Goal: Navigation & Orientation: Understand site structure

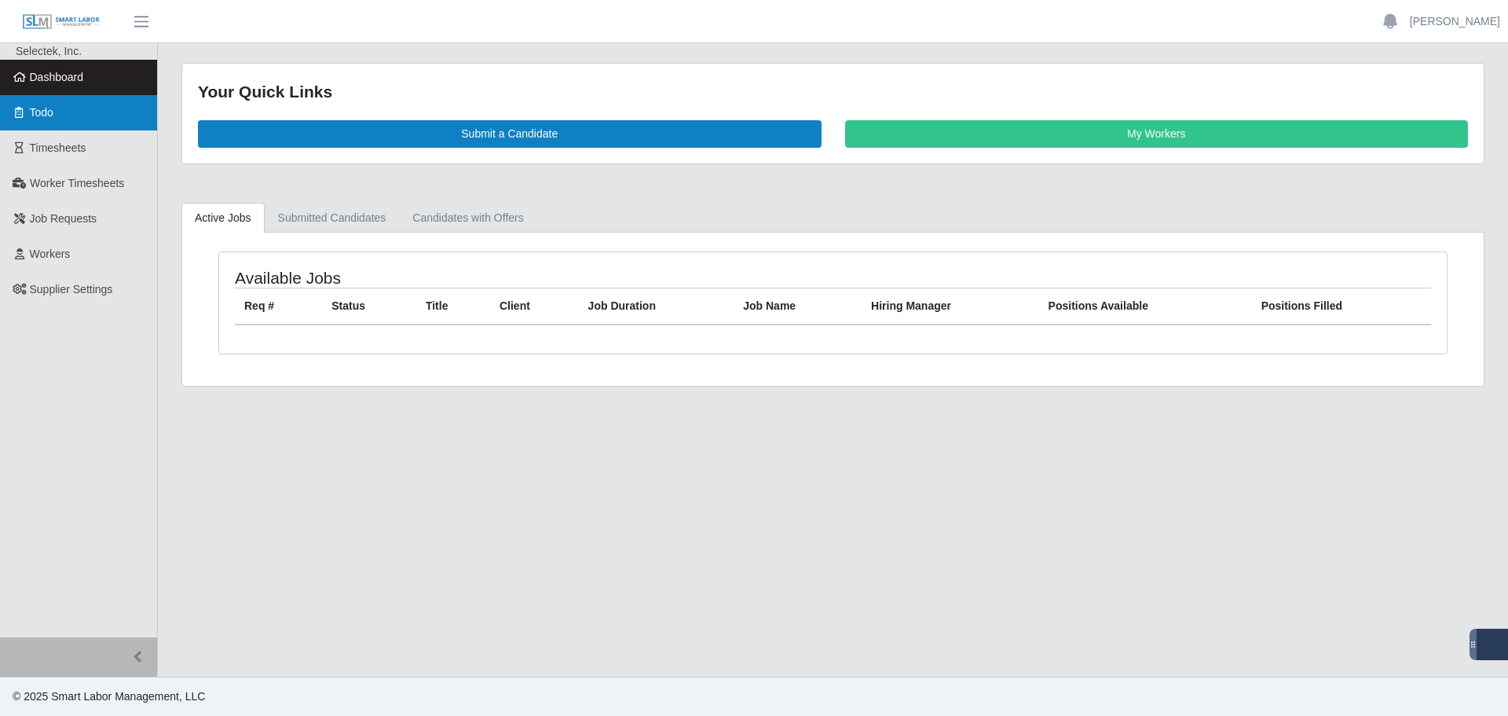
click at [79, 109] on link "Todo" at bounding box center [78, 112] width 157 height 35
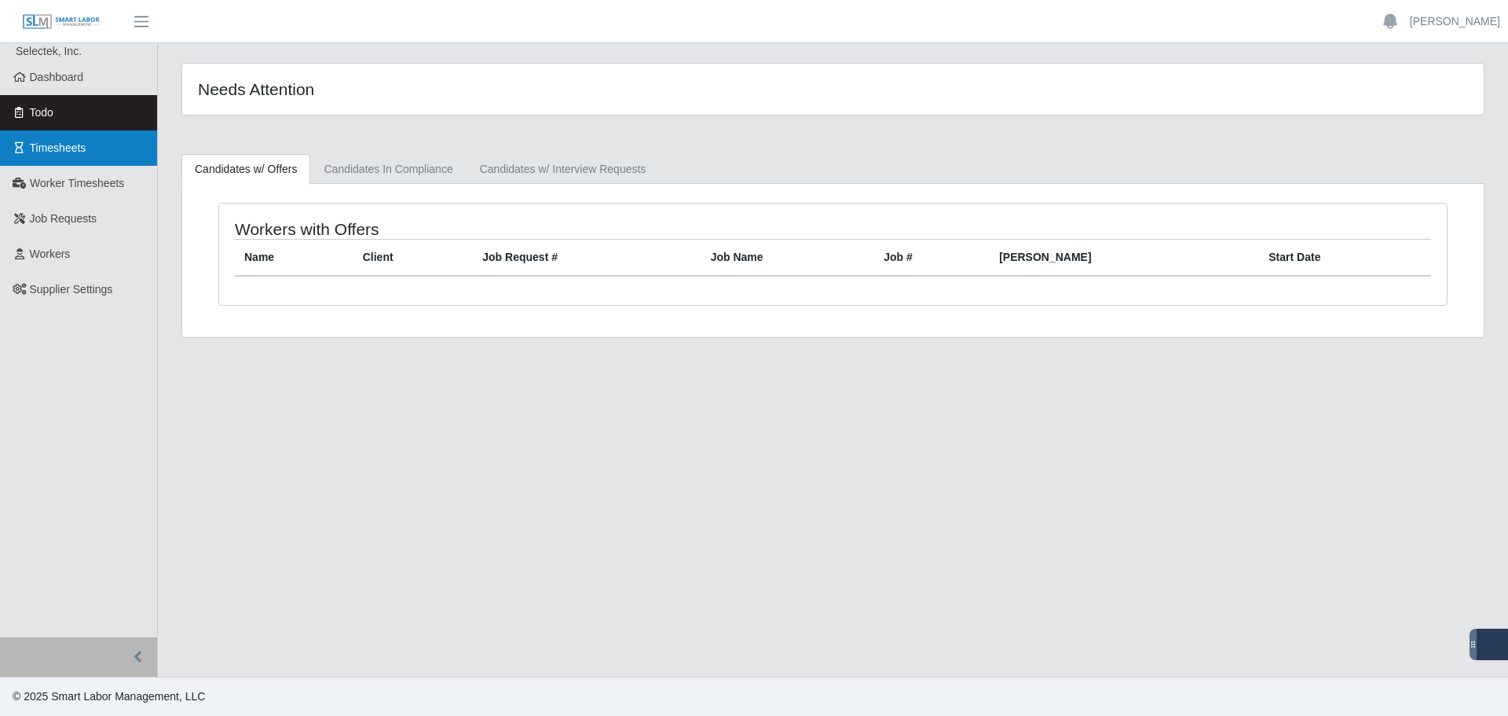
click at [93, 162] on link "Timesheets" at bounding box center [78, 147] width 157 height 35
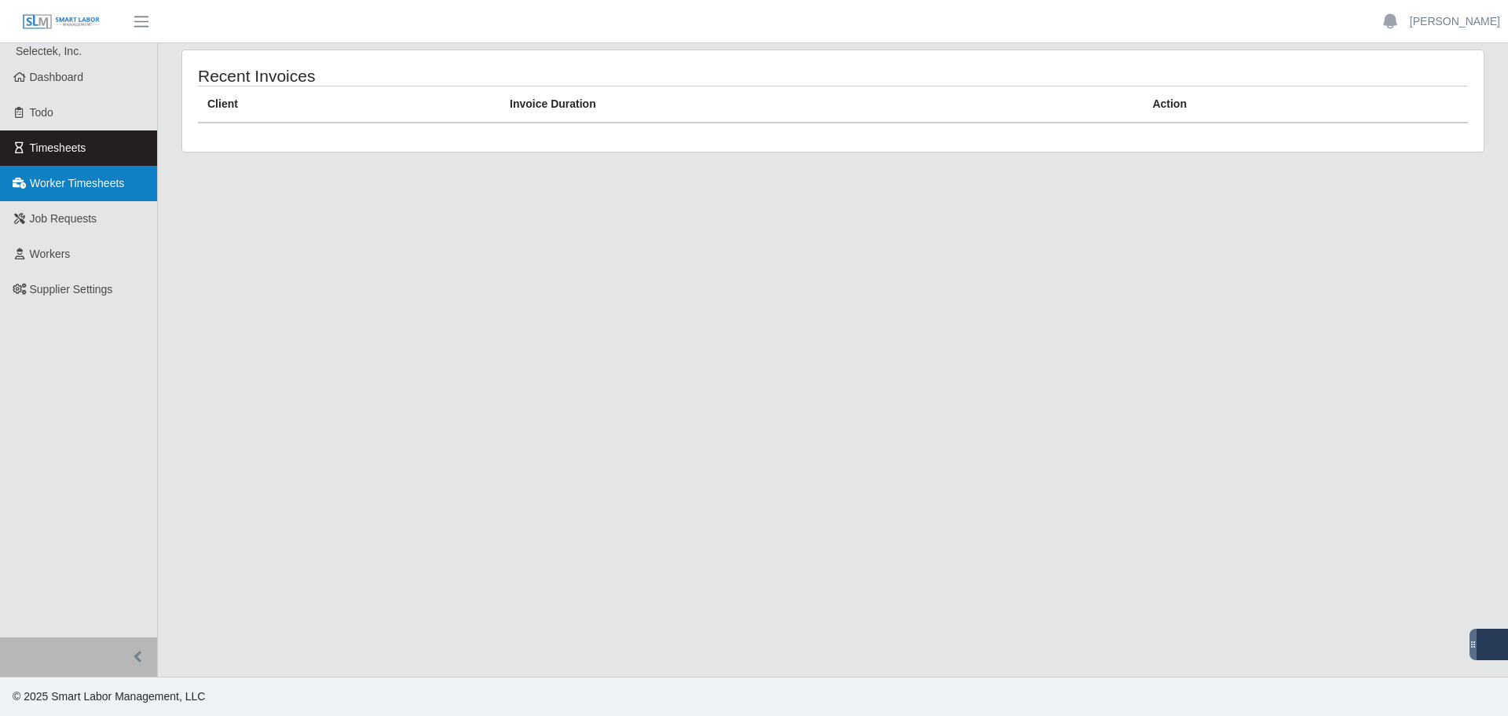
click at [102, 181] on span "Worker Timesheets" at bounding box center [77, 183] width 94 height 13
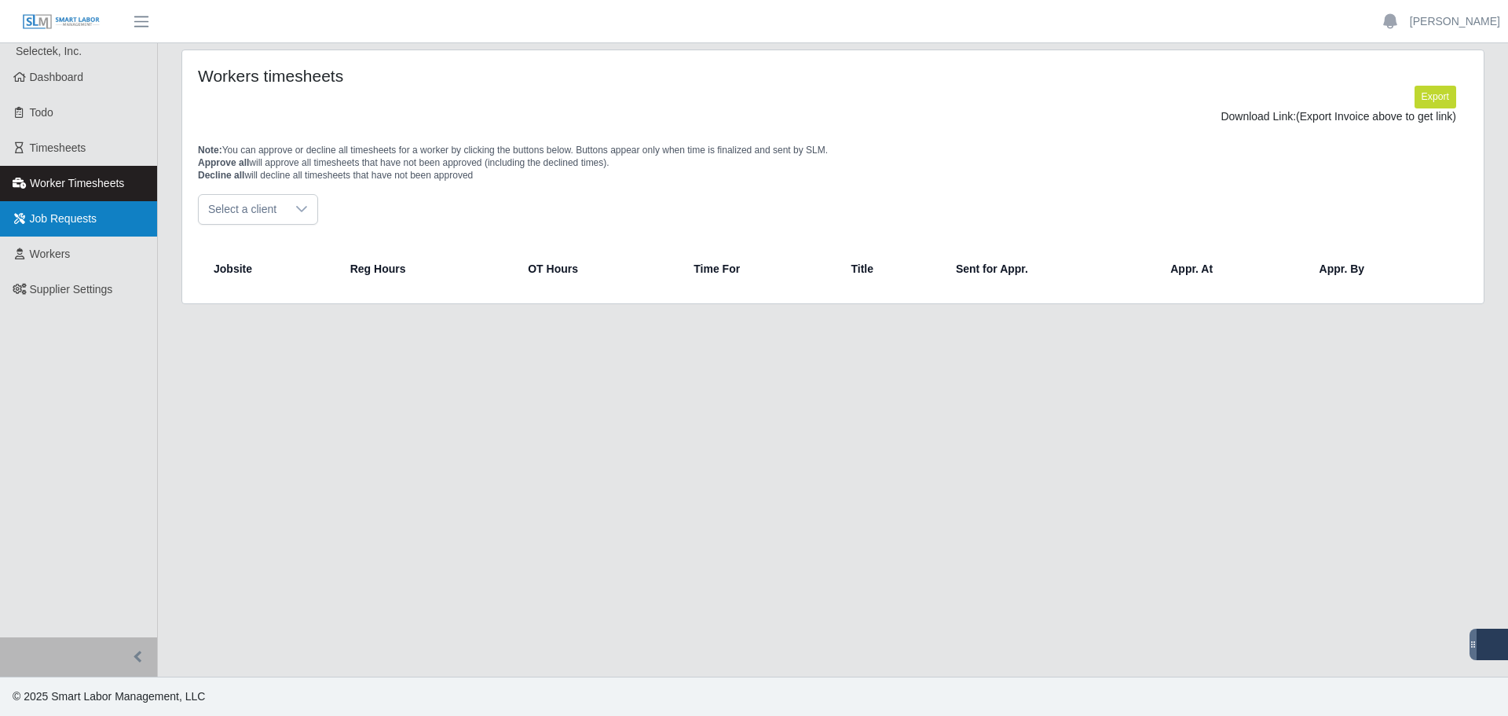
click at [105, 229] on link "Job Requests" at bounding box center [78, 218] width 157 height 35
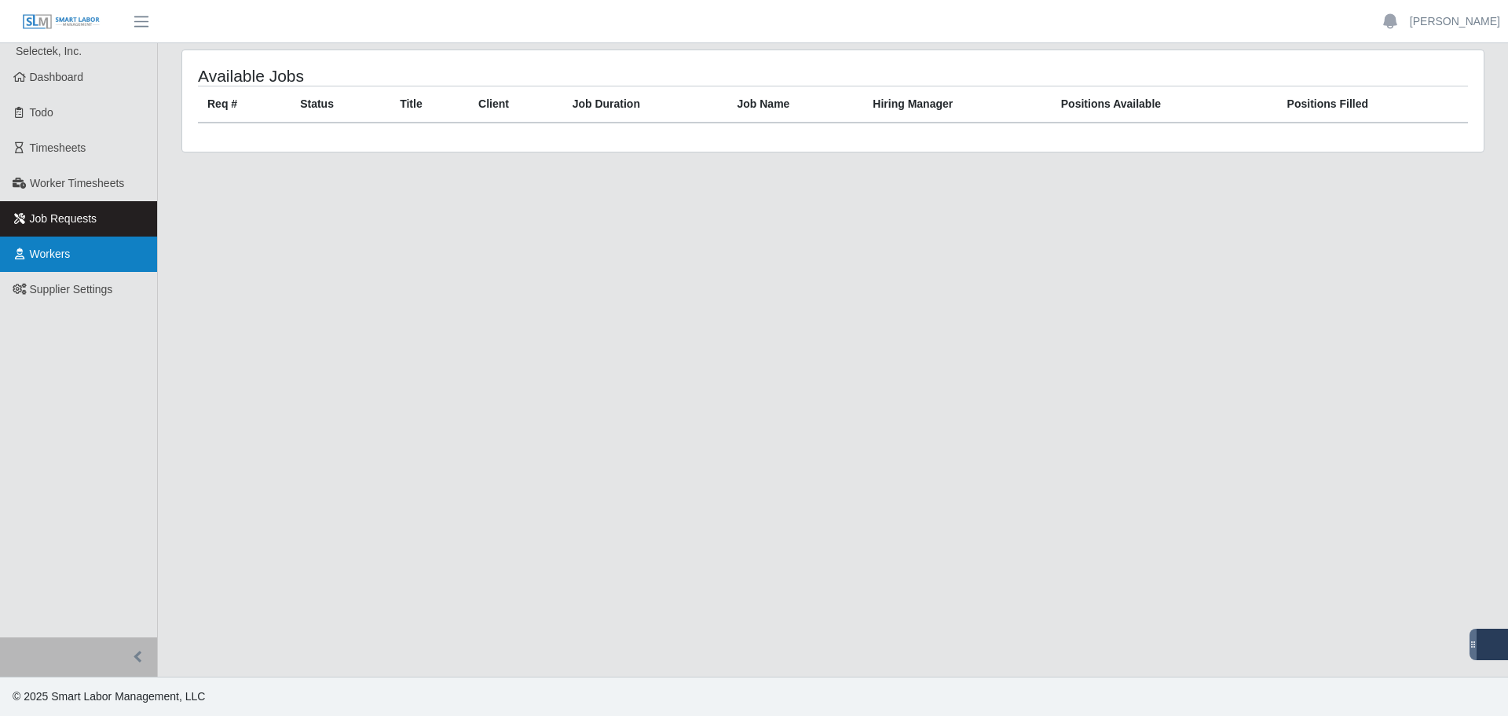
click at [91, 265] on link "Workers" at bounding box center [78, 253] width 157 height 35
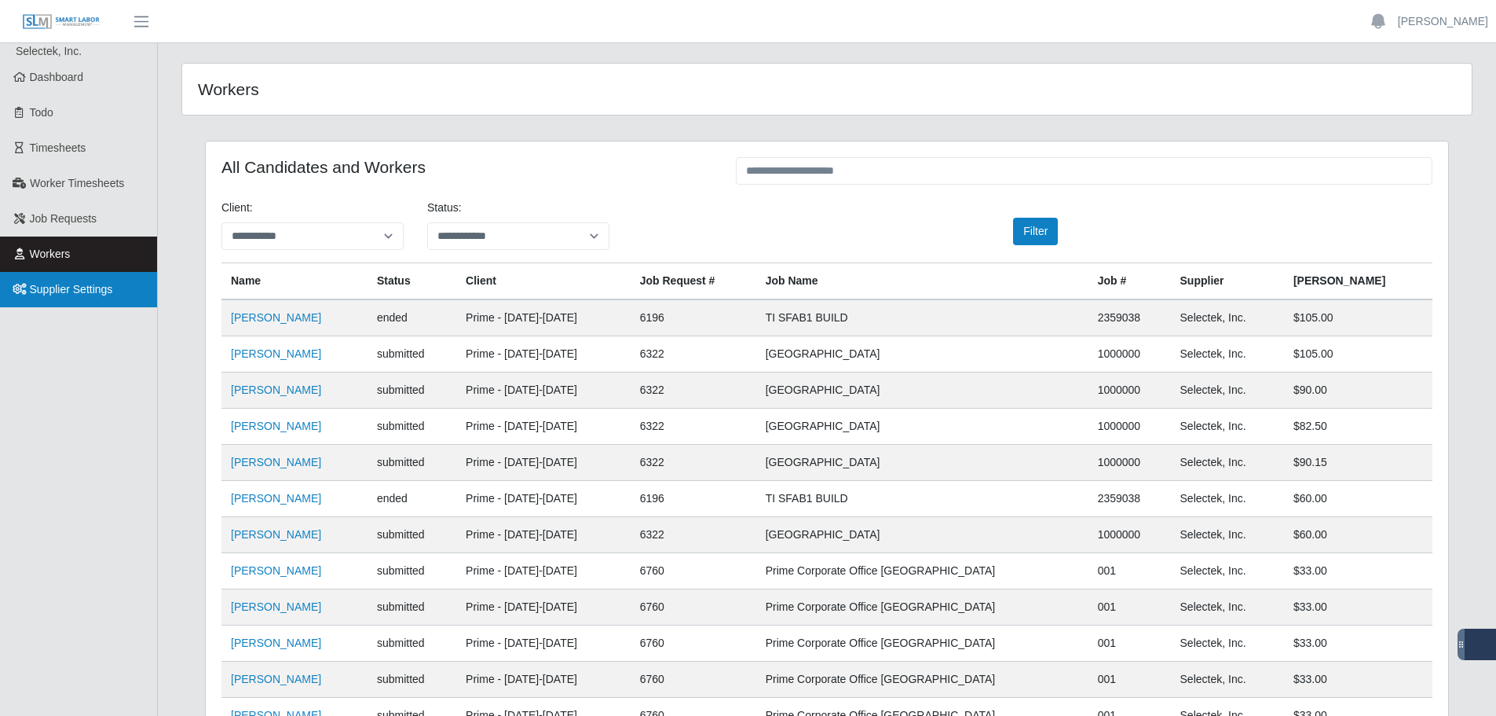
click at [103, 294] on span "Supplier Settings" at bounding box center [71, 289] width 83 height 13
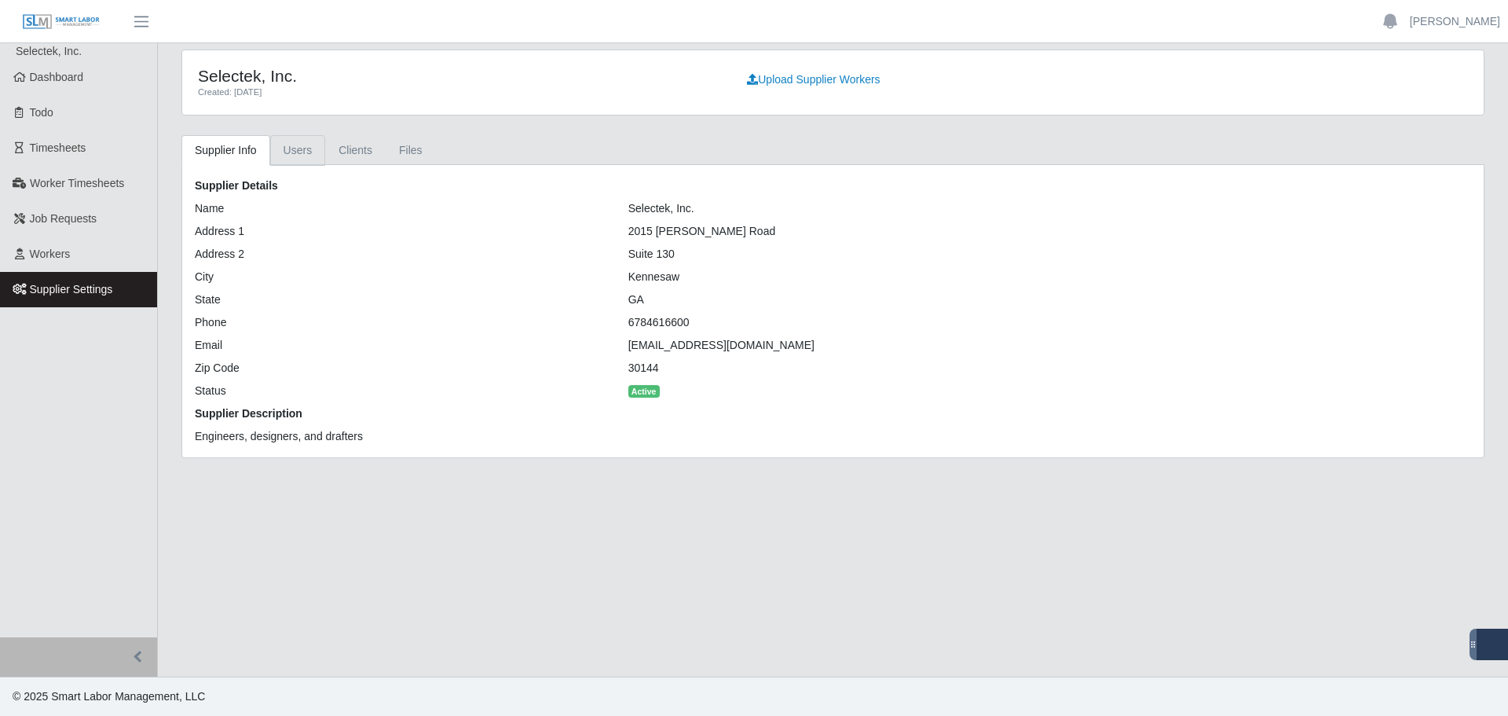
click at [271, 152] on link "Users" at bounding box center [298, 150] width 56 height 31
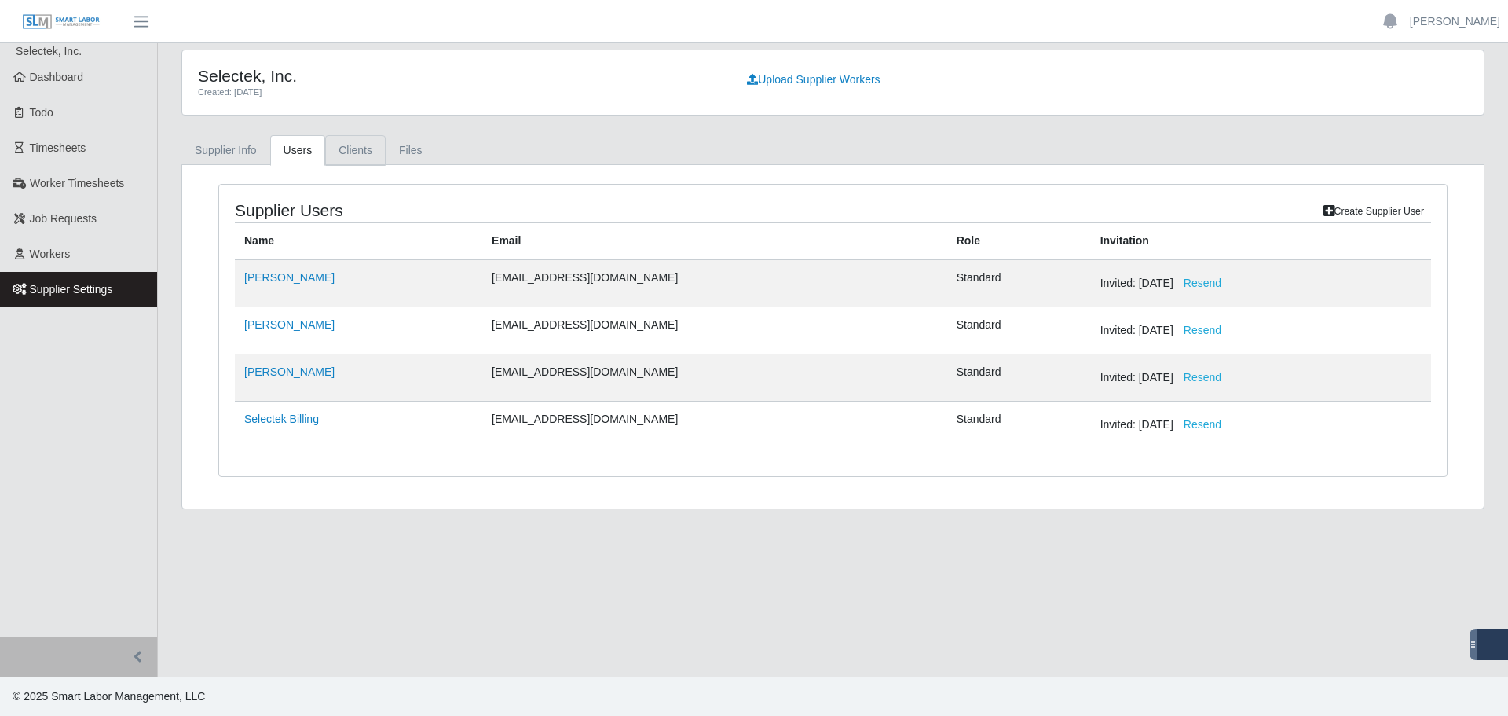
click at [346, 146] on link "Clients" at bounding box center [355, 150] width 60 height 31
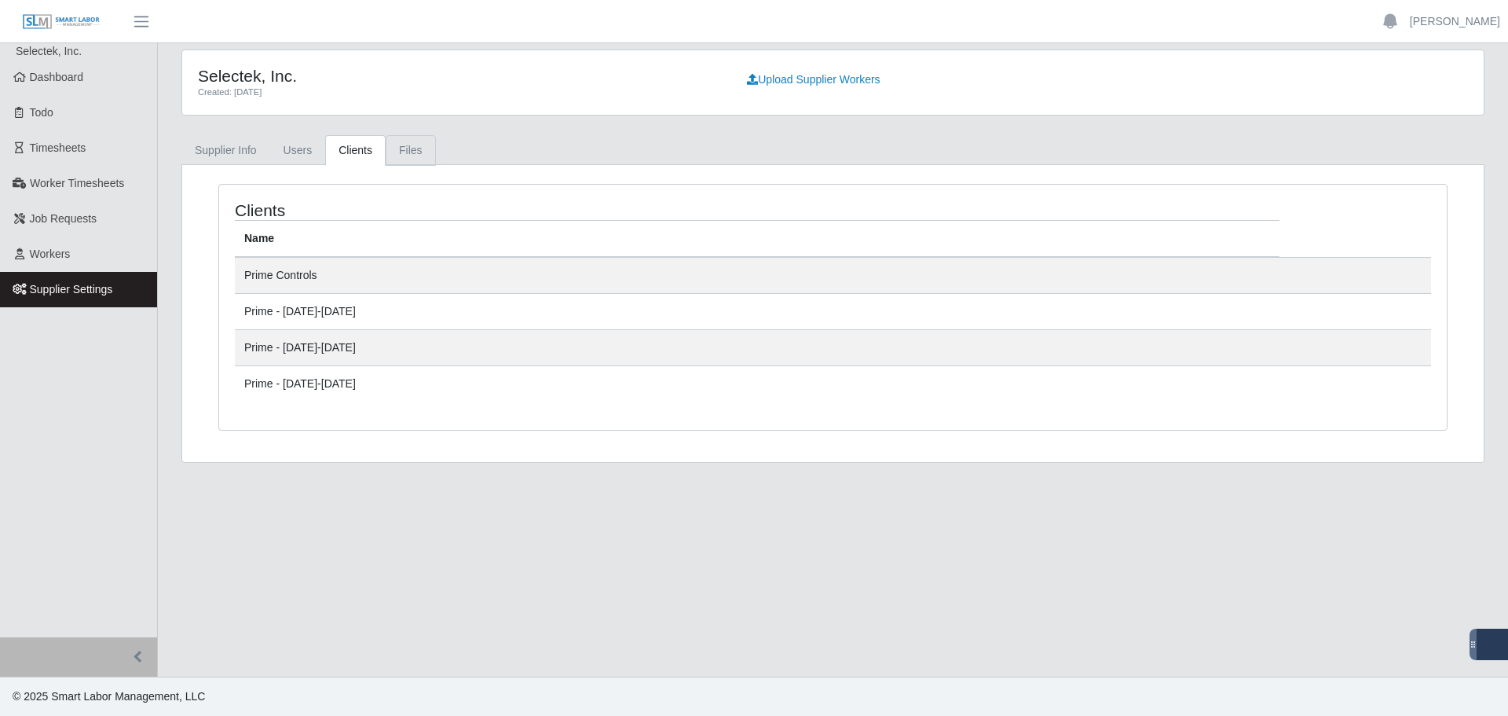
click at [393, 156] on link "Files" at bounding box center [411, 150] width 50 height 31
